Goal: Task Accomplishment & Management: Manage account settings

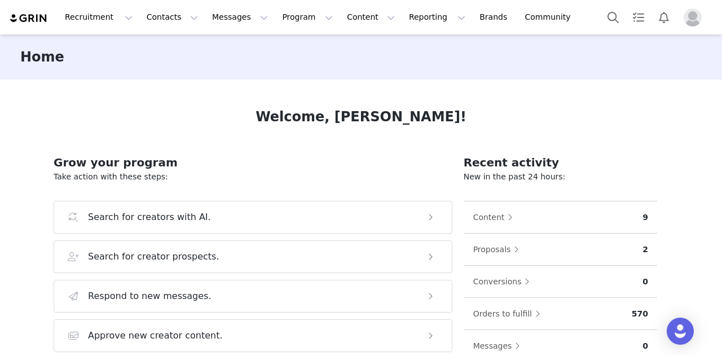
click at [691, 16] on img "Profile" at bounding box center [693, 17] width 18 height 18
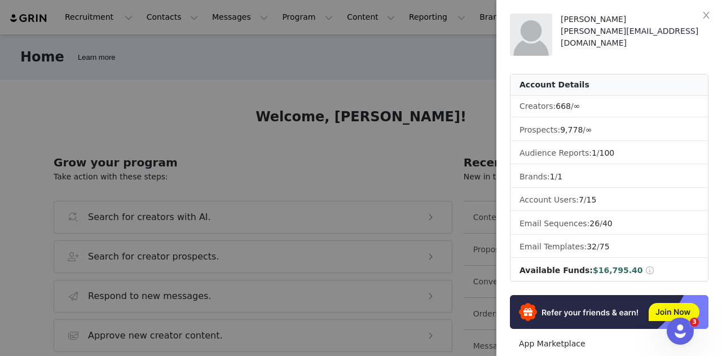
click at [368, 94] on div at bounding box center [361, 178] width 722 height 356
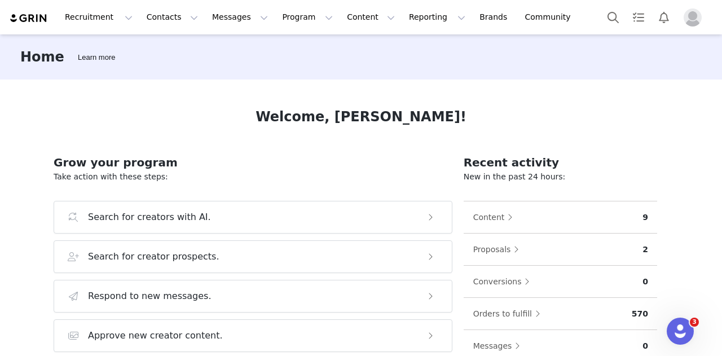
click at [693, 16] on img "Profile" at bounding box center [693, 17] width 18 height 18
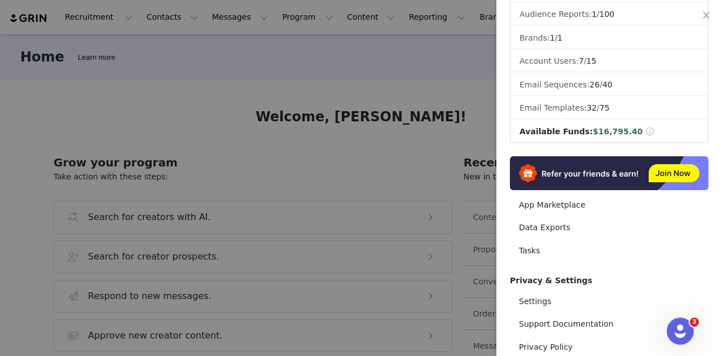
scroll to position [212, 0]
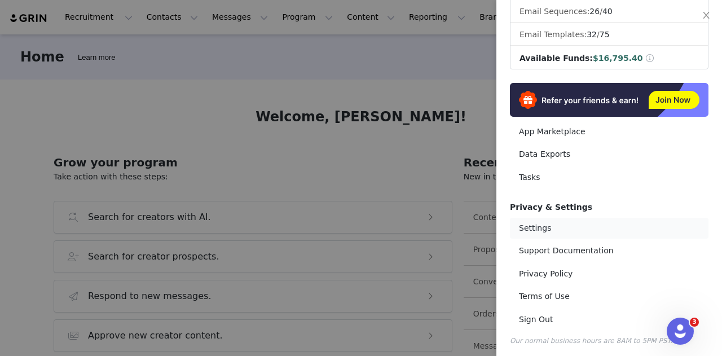
click at [528, 226] on link "Settings" at bounding box center [609, 228] width 199 height 21
select select "UTC"
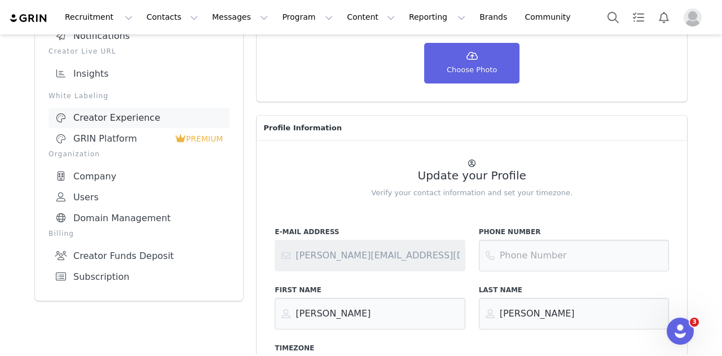
scroll to position [226, 0]
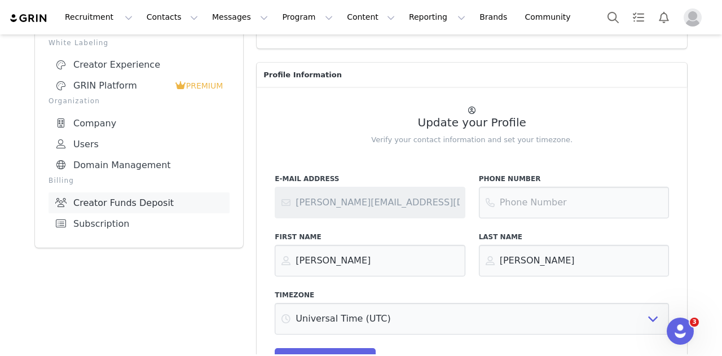
click at [90, 203] on link "Creator Funds Deposit" at bounding box center [139, 202] width 181 height 21
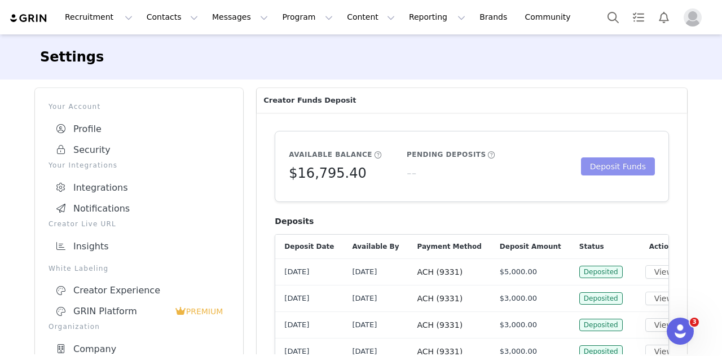
click at [611, 167] on button "Deposit Funds" at bounding box center [618, 166] width 74 height 18
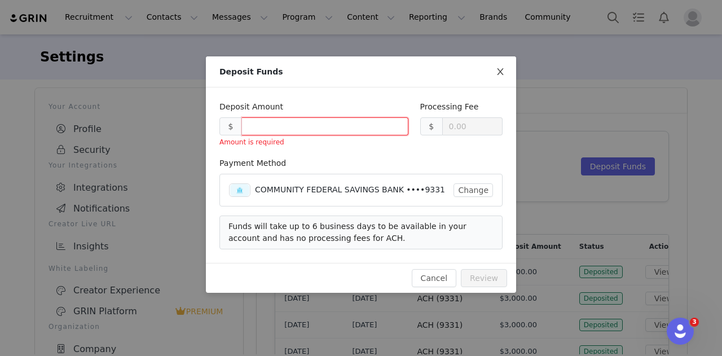
click at [503, 67] on span "Close" at bounding box center [501, 72] width 32 height 32
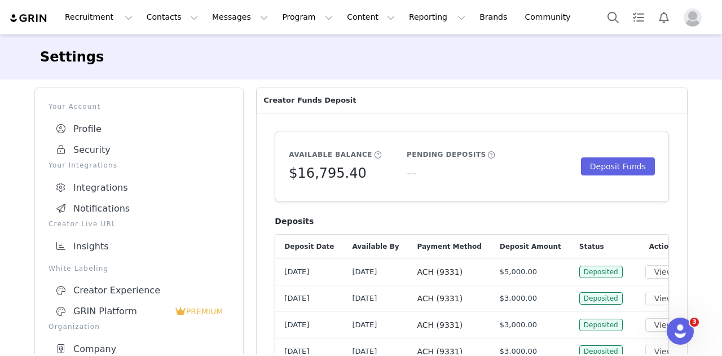
click at [693, 10] on img "Profile" at bounding box center [693, 17] width 18 height 18
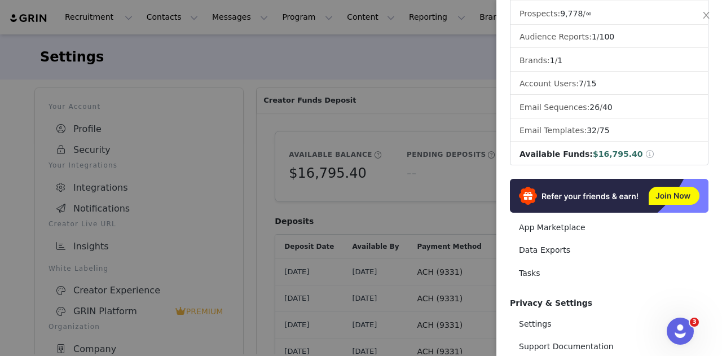
scroll to position [212, 0]
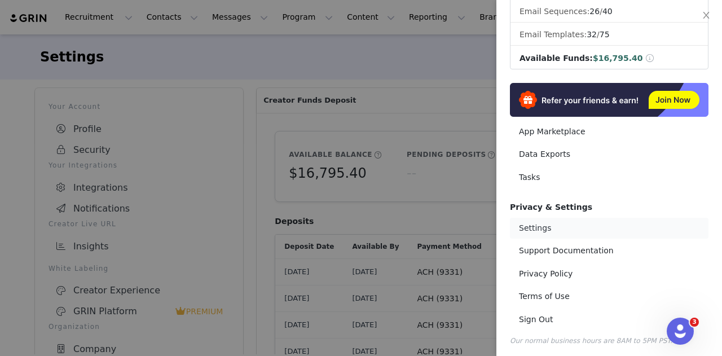
click at [537, 225] on link "Settings" at bounding box center [609, 228] width 199 height 21
select select "UTC"
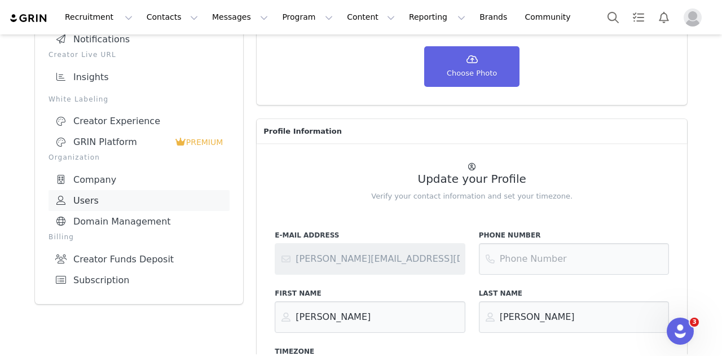
click at [85, 197] on link "Users" at bounding box center [139, 200] width 181 height 21
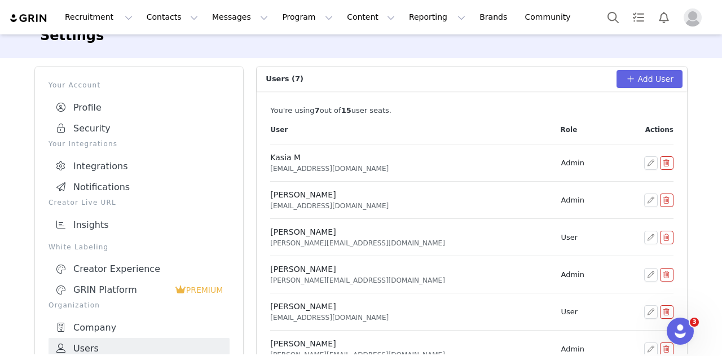
scroll to position [12, 0]
